Goal: Task Accomplishment & Management: Manage account settings

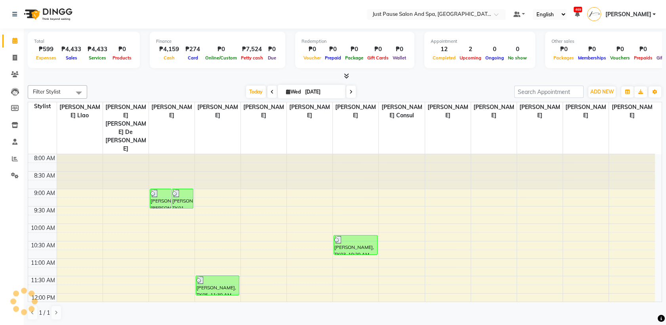
scroll to position [201, 0]
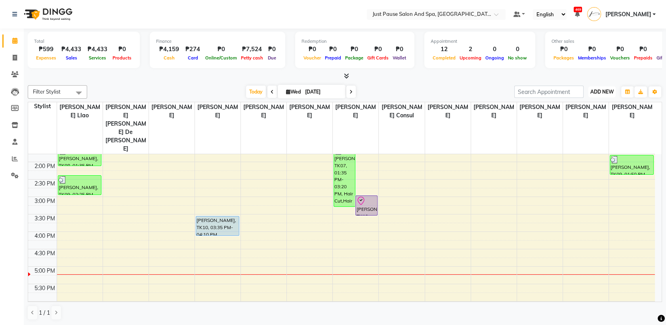
click at [600, 91] on span "ADD NEW" at bounding box center [601, 92] width 23 height 6
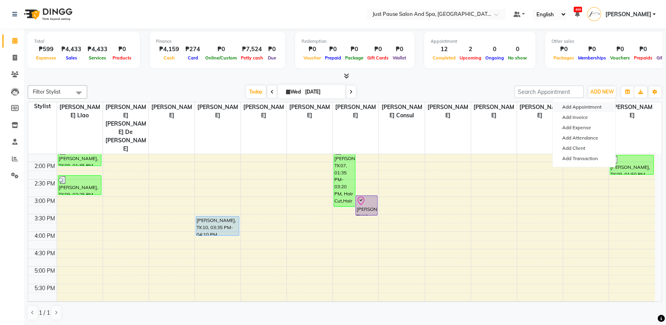
click at [598, 108] on button "Add Appointment" at bounding box center [584, 107] width 63 height 10
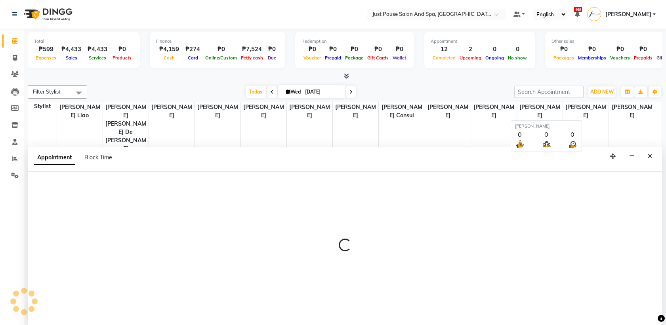
scroll to position [0, 0]
select select "540"
select select "tentative"
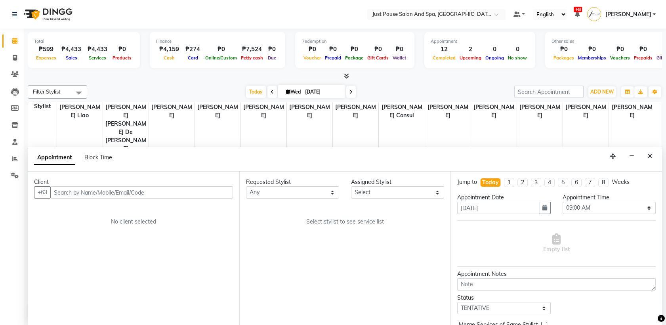
click at [212, 193] on input "text" at bounding box center [141, 192] width 183 height 12
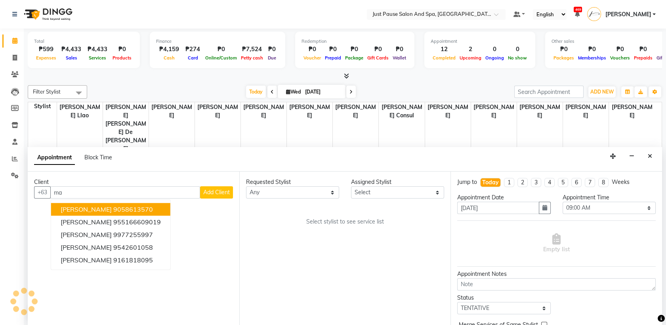
type input "m"
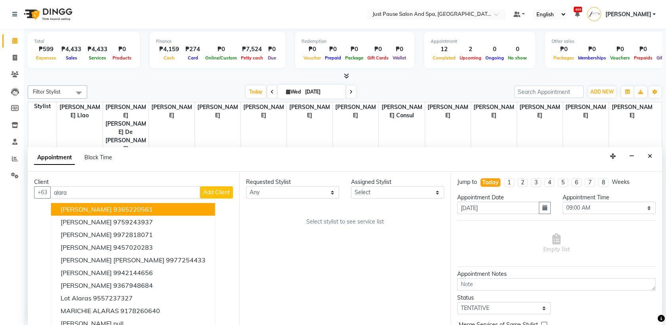
click at [114, 209] on ngb-highlight "9365220561" at bounding box center [133, 210] width 40 height 8
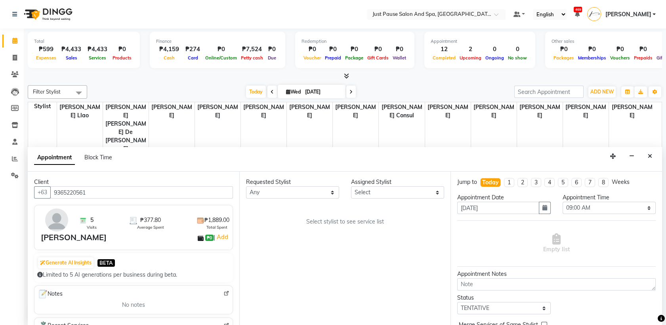
type input "9365220561"
click at [399, 192] on select "Select [PERSON_NAME] [PERSON_NAME] [PERSON_NAME] llao [PERSON_NAME] [PERSON_NAM…" at bounding box center [397, 192] width 93 height 12
select select "30379"
click at [351, 186] on select "Select [PERSON_NAME] [PERSON_NAME] [PERSON_NAME] llao [PERSON_NAME] [PERSON_NAM…" at bounding box center [397, 192] width 93 height 12
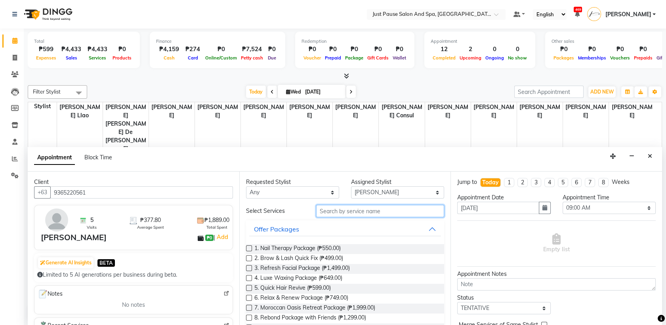
click at [392, 213] on input "text" at bounding box center [380, 211] width 128 height 12
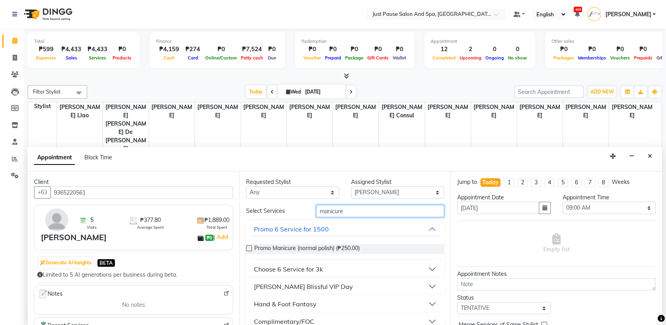
type input "manicure"
click at [312, 303] on div "Hand & Foot Fantasy" at bounding box center [285, 304] width 63 height 10
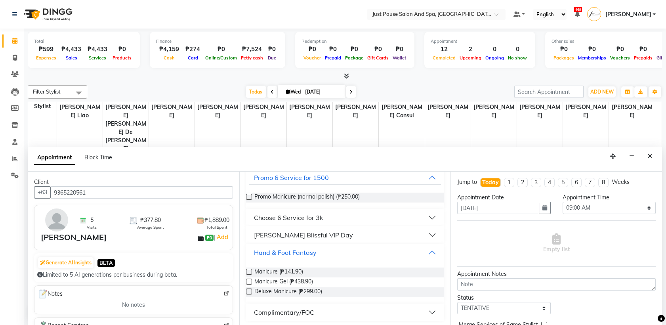
scroll to position [53, 0]
click at [247, 271] on label at bounding box center [249, 270] width 6 height 6
click at [247, 271] on input "checkbox" at bounding box center [248, 270] width 5 height 5
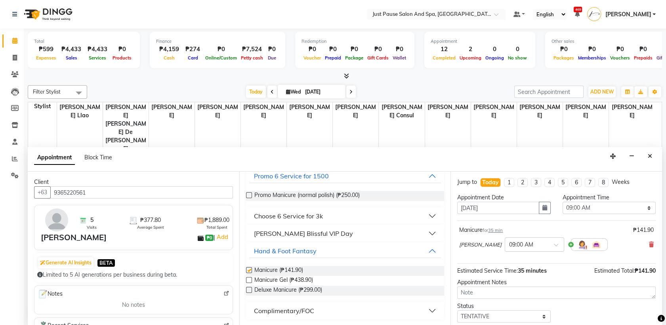
checkbox input "false"
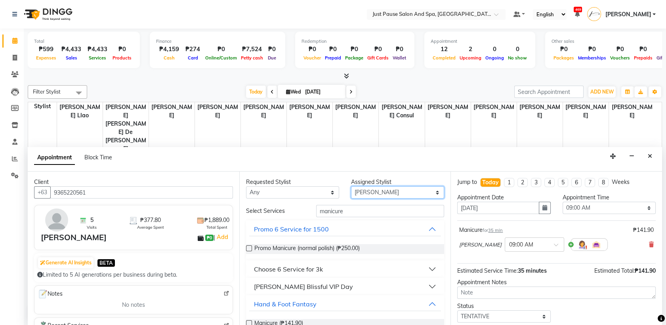
click at [408, 191] on select "Select [PERSON_NAME] [PERSON_NAME] [PERSON_NAME] llao [PERSON_NAME] [PERSON_NAM…" at bounding box center [397, 192] width 93 height 12
select select "72583"
click at [351, 186] on select "Select [PERSON_NAME] [PERSON_NAME] [PERSON_NAME] llao [PERSON_NAME] [PERSON_NAM…" at bounding box center [397, 192] width 93 height 12
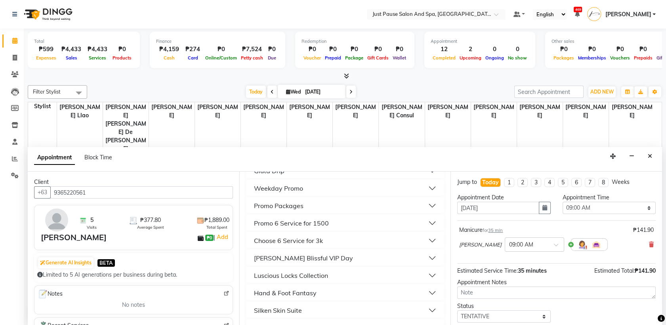
scroll to position [182, 0]
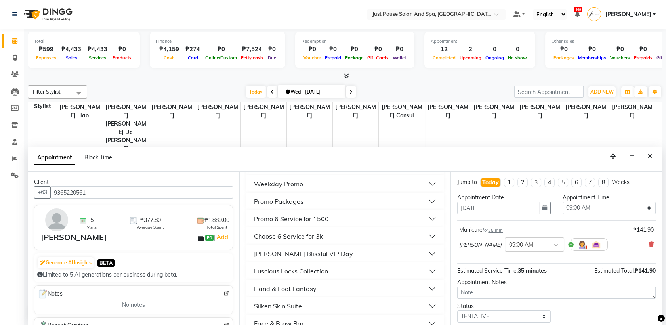
click at [304, 290] on div "Hand & Foot Fantasy" at bounding box center [285, 289] width 63 height 10
click at [251, 305] on label at bounding box center [249, 308] width 6 height 6
click at [251, 306] on input "checkbox" at bounding box center [248, 308] width 5 height 5
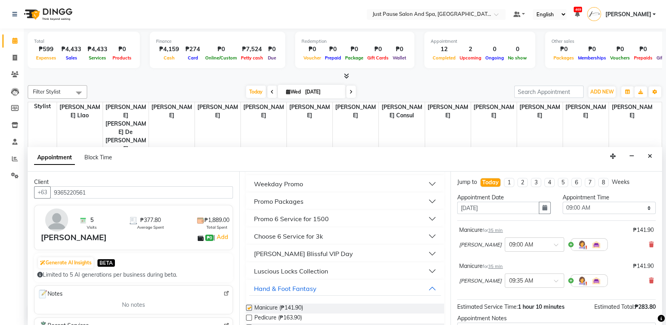
checkbox input "false"
click at [249, 320] on div at bounding box center [248, 319] width 5 height 8
click at [249, 316] on label at bounding box center [249, 318] width 6 height 6
click at [249, 316] on input "checkbox" at bounding box center [248, 318] width 5 height 5
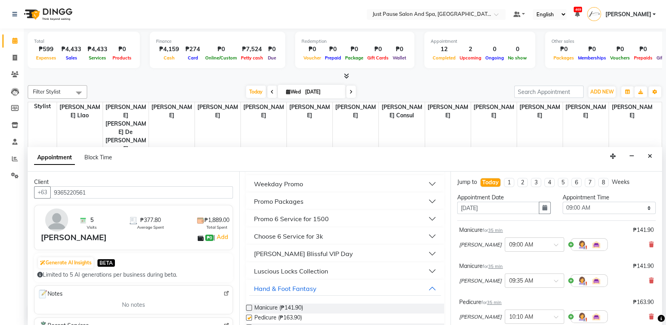
checkbox input "false"
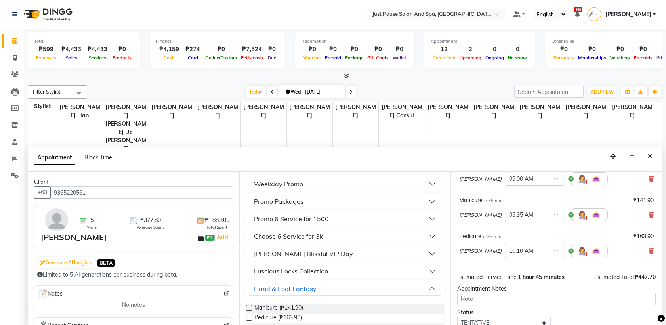
scroll to position [0, 0]
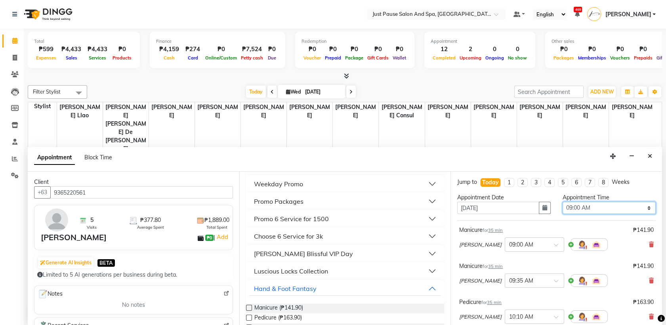
click at [619, 203] on select "Select 09:00 AM 09:05 AM 09:10 AM 09:15 AM 09:20 AM 09:25 AM 09:30 AM 09:35 AM …" at bounding box center [609, 208] width 93 height 12
select select "1140"
click at [563, 202] on select "Select 09:00 AM 09:05 AM 09:10 AM 09:15 AM 09:20 AM 09:25 AM 09:30 AM 09:35 AM …" at bounding box center [609, 208] width 93 height 12
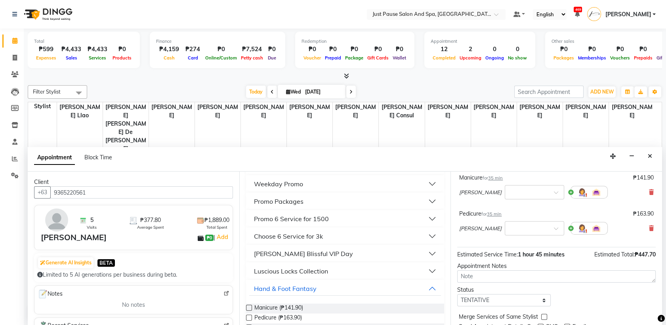
scroll to position [119, 0]
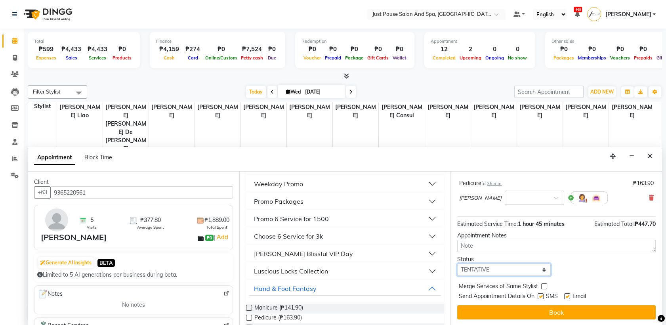
click at [516, 270] on select "Select TENTATIVE CONFIRM CHECK-IN UPCOMING" at bounding box center [503, 269] width 93 height 12
select select "check-in"
click at [457, 263] on select "Select TENTATIVE CONFIRM CHECK-IN UPCOMING" at bounding box center [503, 269] width 93 height 12
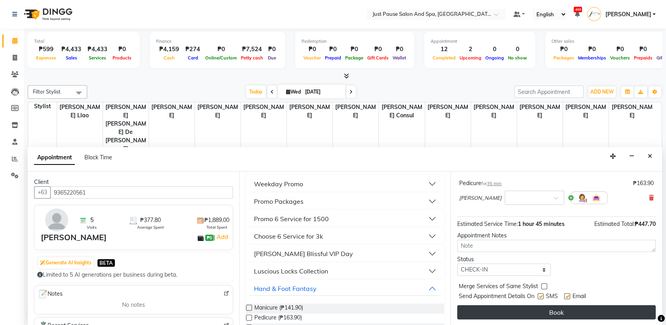
click at [564, 310] on button "Book" at bounding box center [556, 312] width 198 height 14
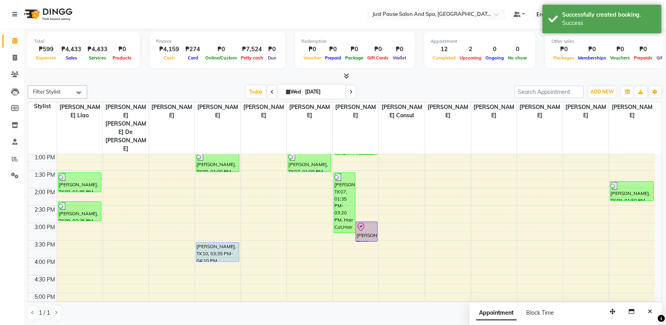
scroll to position [235, 0]
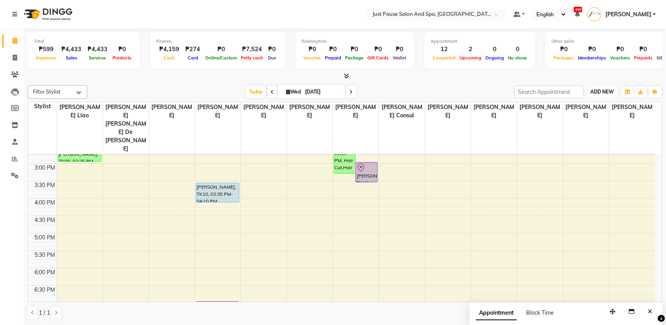
click at [598, 93] on span "ADD NEW" at bounding box center [601, 92] width 23 height 6
click at [572, 108] on button "Add Appointment" at bounding box center [584, 107] width 63 height 10
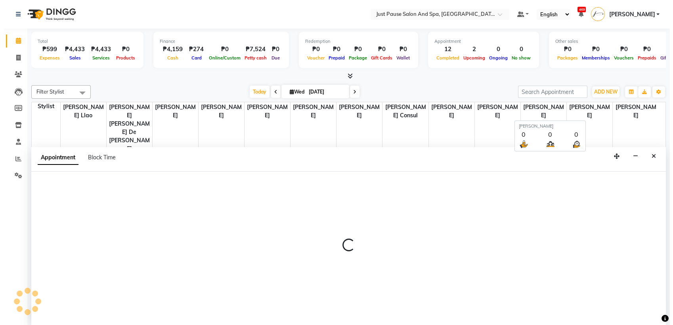
scroll to position [0, 0]
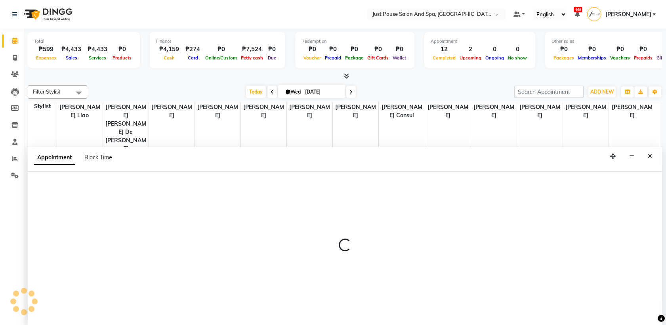
select select "540"
select select "tentative"
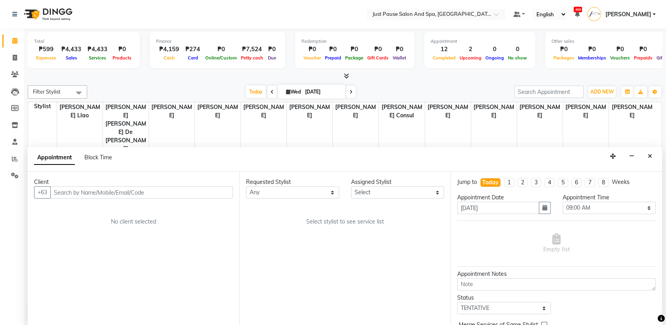
click at [168, 196] on input "text" at bounding box center [141, 192] width 183 height 12
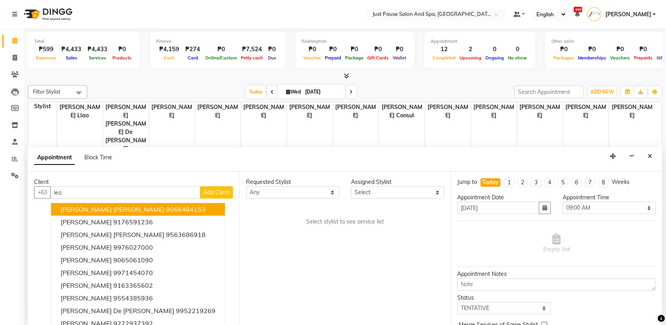
click at [113, 209] on button "[PERSON_NAME] [PERSON_NAME] 9066484153" at bounding box center [138, 209] width 174 height 13
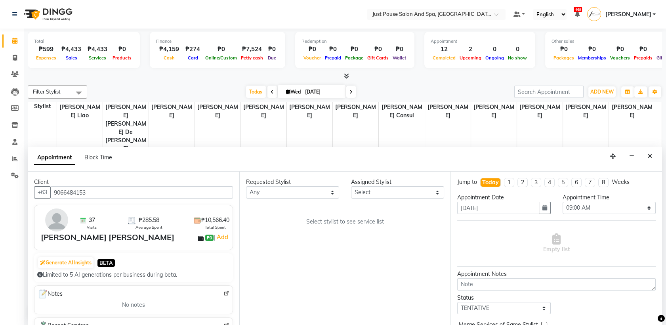
type input "9066484153"
click at [362, 194] on select "Select [PERSON_NAME] [PERSON_NAME] [PERSON_NAME] llao [PERSON_NAME] [PERSON_NAM…" at bounding box center [397, 192] width 93 height 12
select select "30379"
click at [351, 186] on select "Select [PERSON_NAME] [PERSON_NAME] [PERSON_NAME] llao [PERSON_NAME] [PERSON_NAM…" at bounding box center [397, 192] width 93 height 12
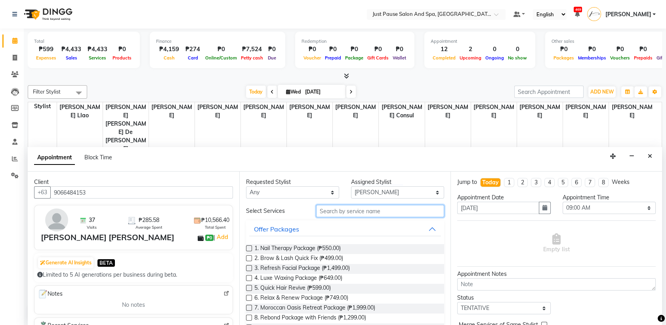
click at [358, 214] on input "text" at bounding box center [380, 211] width 128 height 12
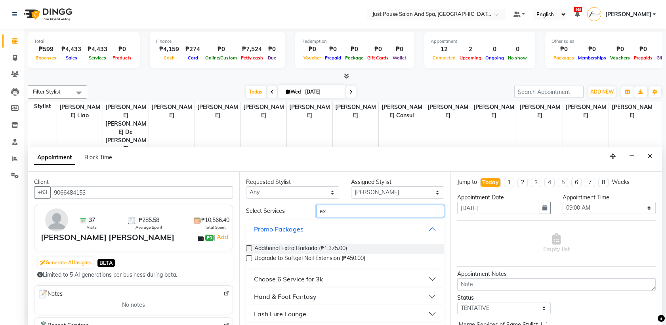
type input "e"
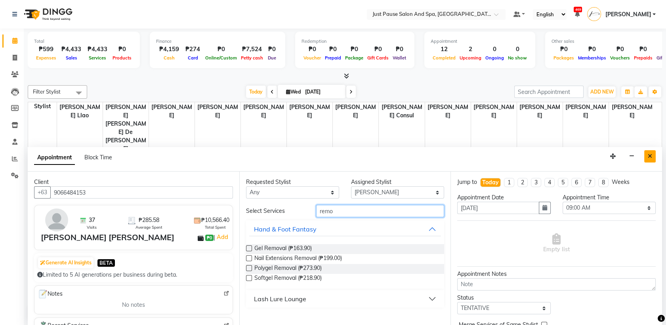
type input "remo"
click at [650, 154] on icon "Close" at bounding box center [650, 156] width 4 height 6
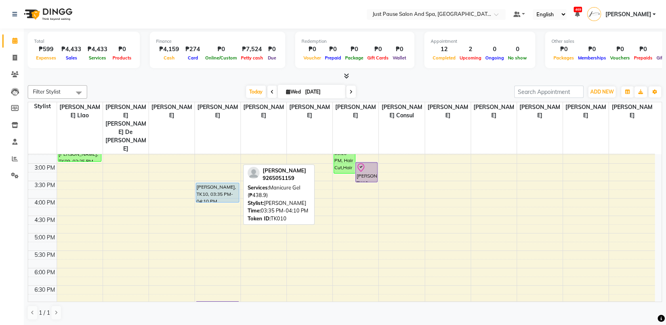
click at [226, 183] on div "[PERSON_NAME], TK10, 03:35 PM-04:10 PM, Manicure Gel (₱438.9)" at bounding box center [217, 192] width 43 height 19
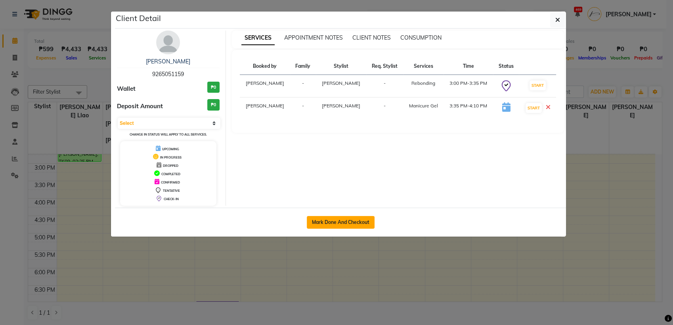
click at [364, 221] on button "Mark Done And Checkout" at bounding box center [341, 222] width 68 height 13
select select "service"
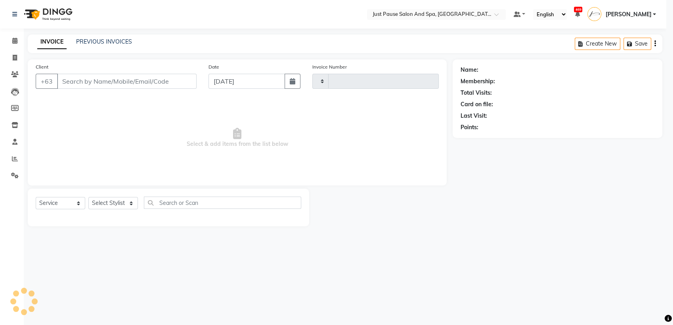
type input "2474"
select select "4927"
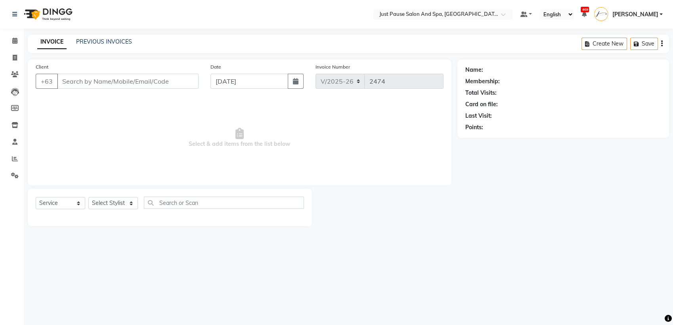
select select "G"
select select "30379"
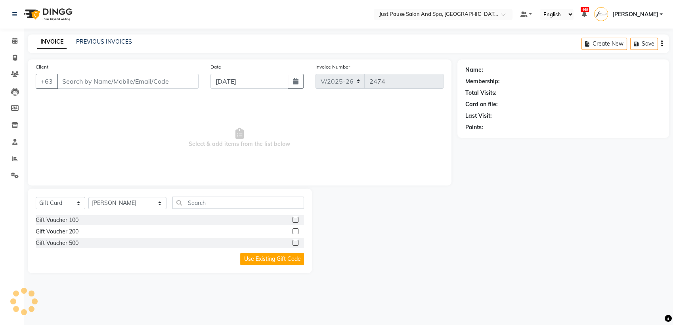
type input "9265051159"
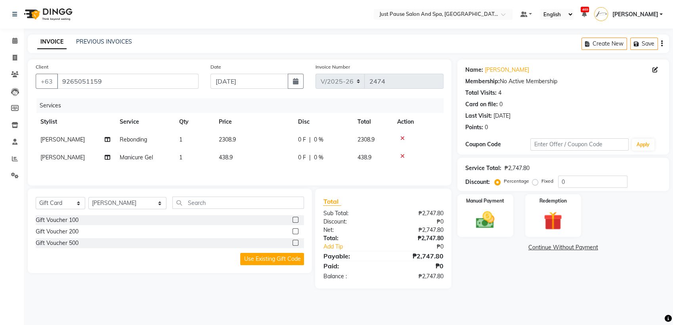
click at [235, 157] on td "438.9" at bounding box center [253, 158] width 79 height 18
select select "30379"
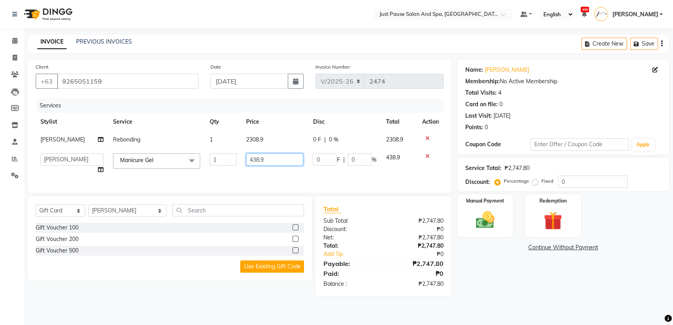
click at [269, 159] on input "438.9" at bounding box center [274, 159] width 57 height 12
type input "439"
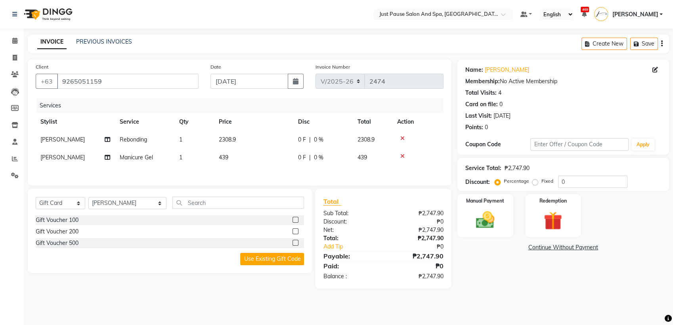
click at [263, 138] on td "2308.9" at bounding box center [253, 140] width 79 height 18
select select "31573"
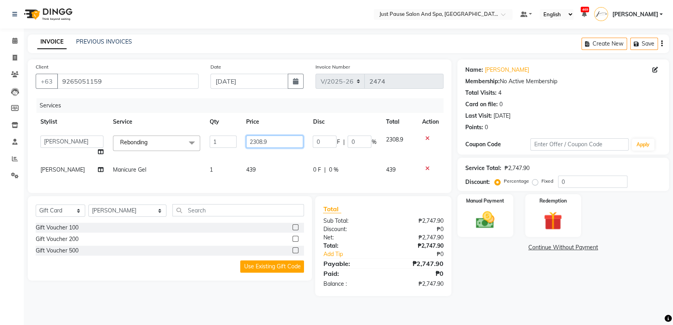
click at [263, 138] on input "2308.9" at bounding box center [274, 141] width 57 height 12
click at [269, 139] on input "2308.9" at bounding box center [274, 141] width 57 height 12
type input "2309"
click at [483, 220] on img at bounding box center [484, 220] width 31 height 22
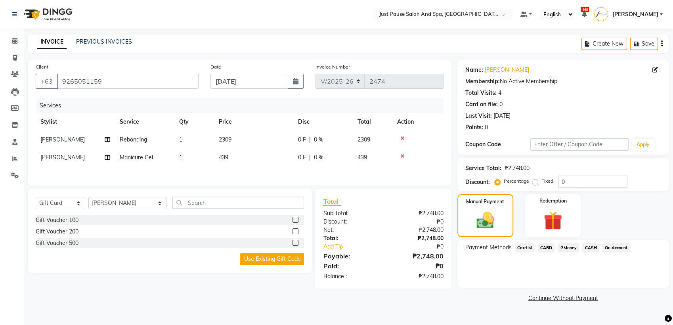
click at [593, 246] on span "CASH" at bounding box center [590, 247] width 17 height 9
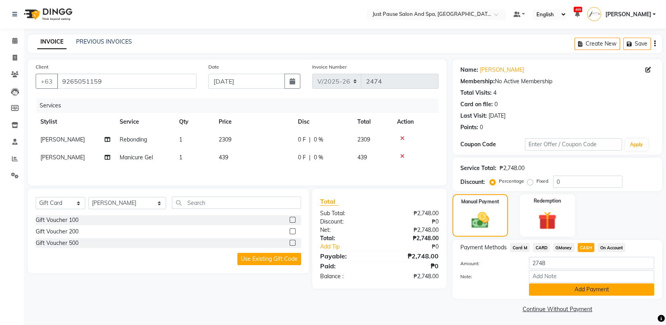
click at [593, 287] on button "Add Payment" at bounding box center [591, 289] width 125 height 12
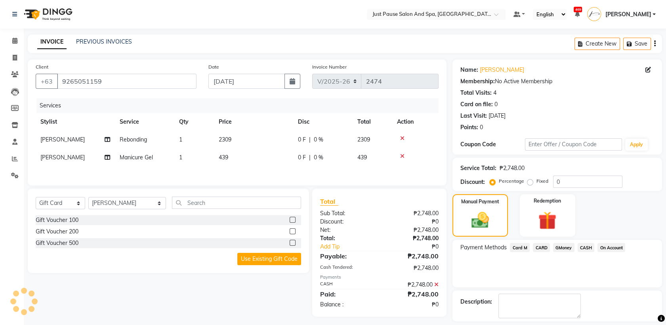
scroll to position [35, 0]
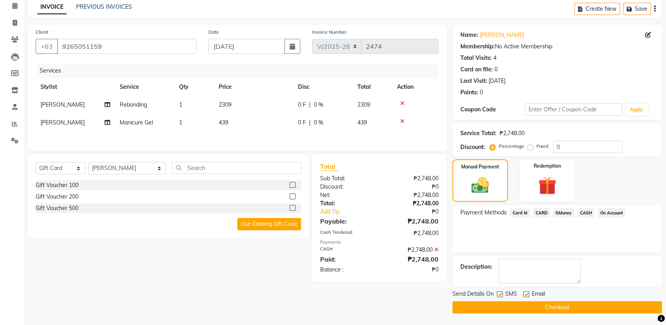
click at [630, 306] on button "Checkout" at bounding box center [557, 307] width 210 height 12
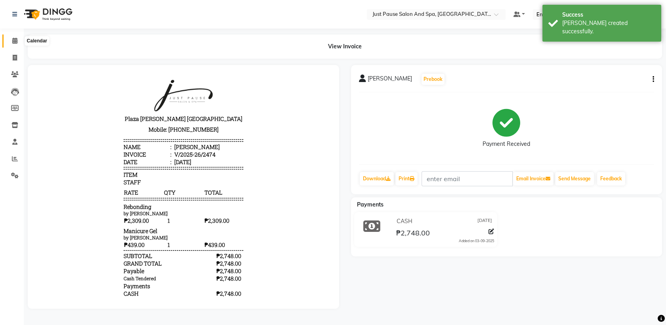
click at [14, 40] on icon at bounding box center [14, 41] width 5 height 6
